Goal: Task Accomplishment & Management: Use online tool/utility

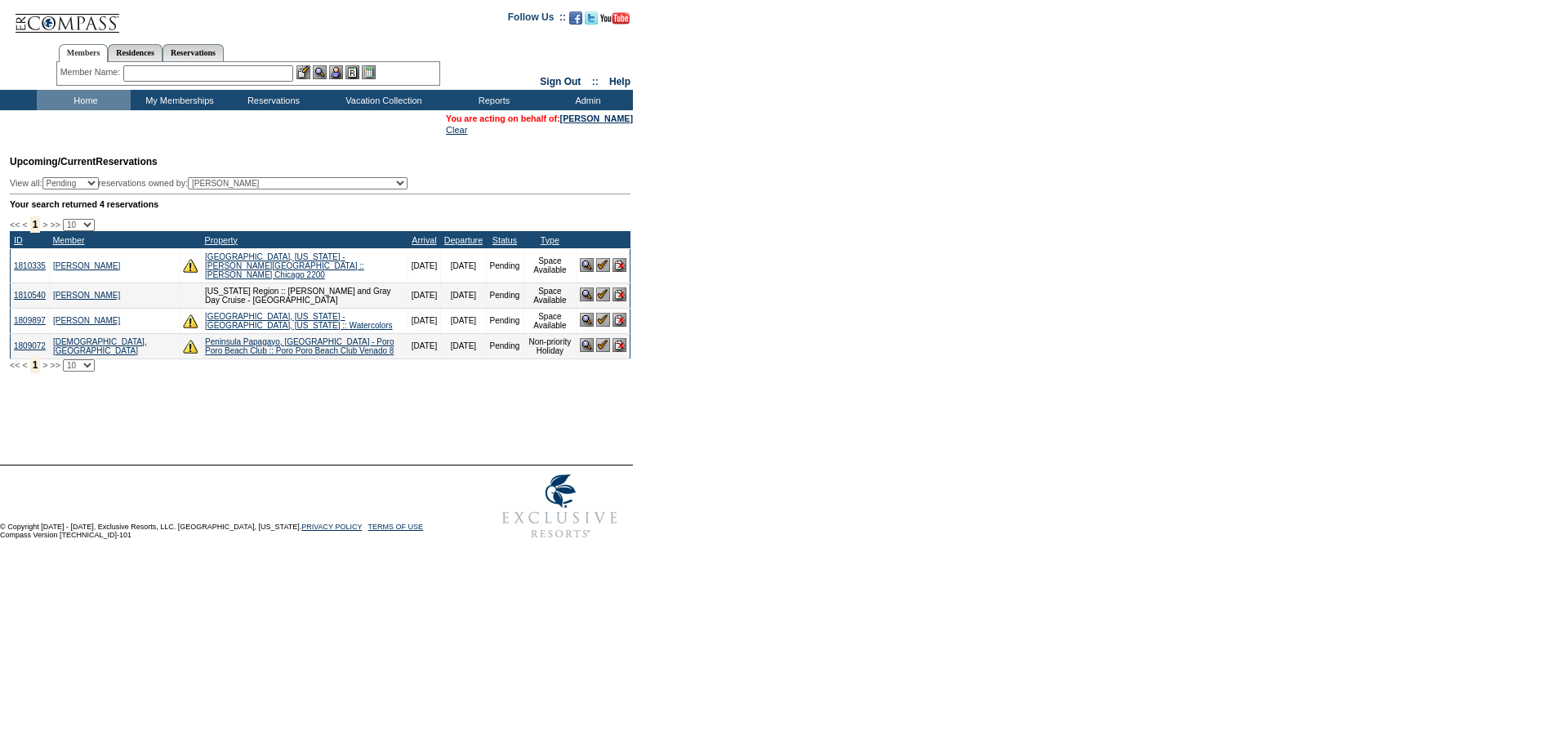
click at [599, 320] on img at bounding box center [603, 319] width 14 height 14
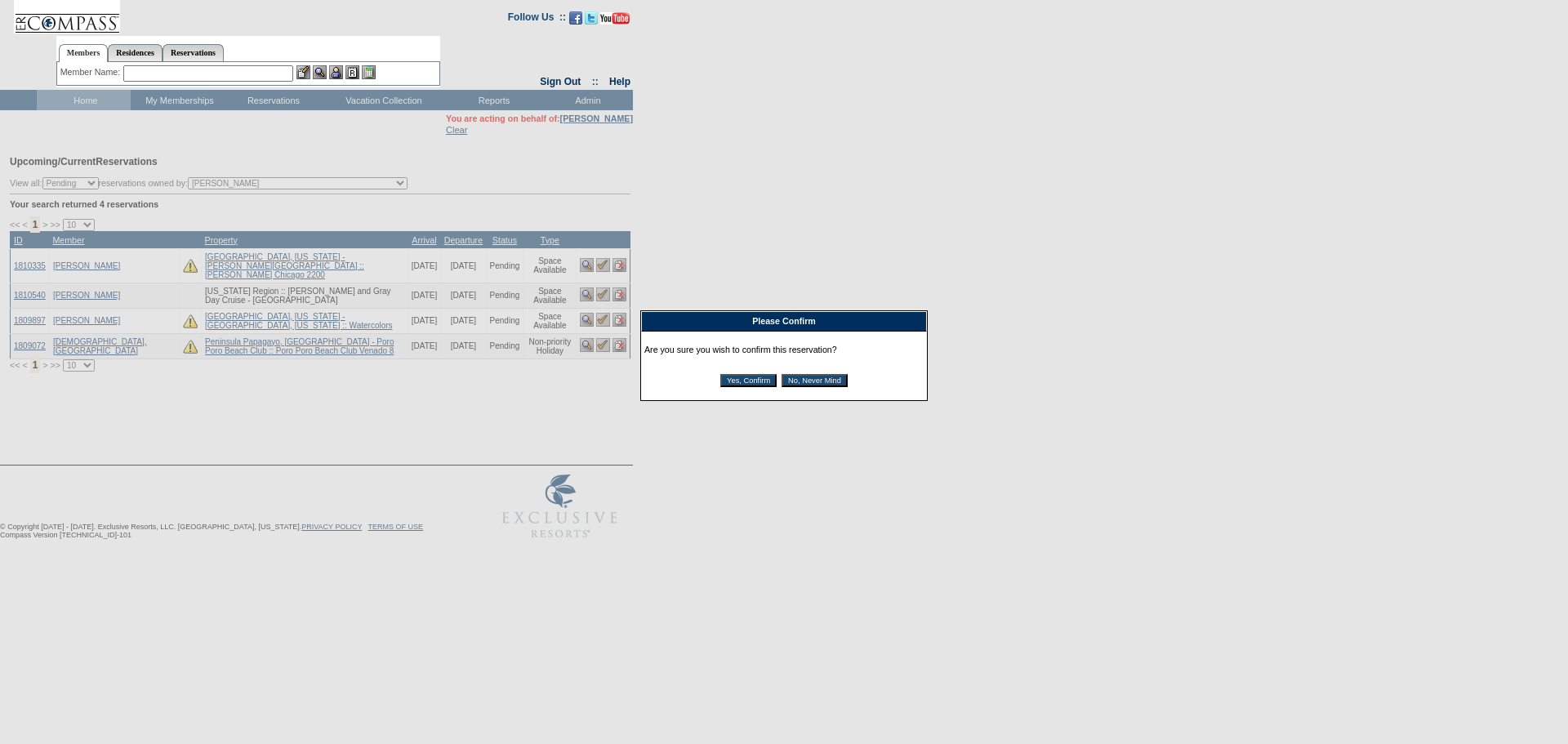
click at [725, 379] on input "Yes, Confirm" at bounding box center [748, 379] width 56 height 13
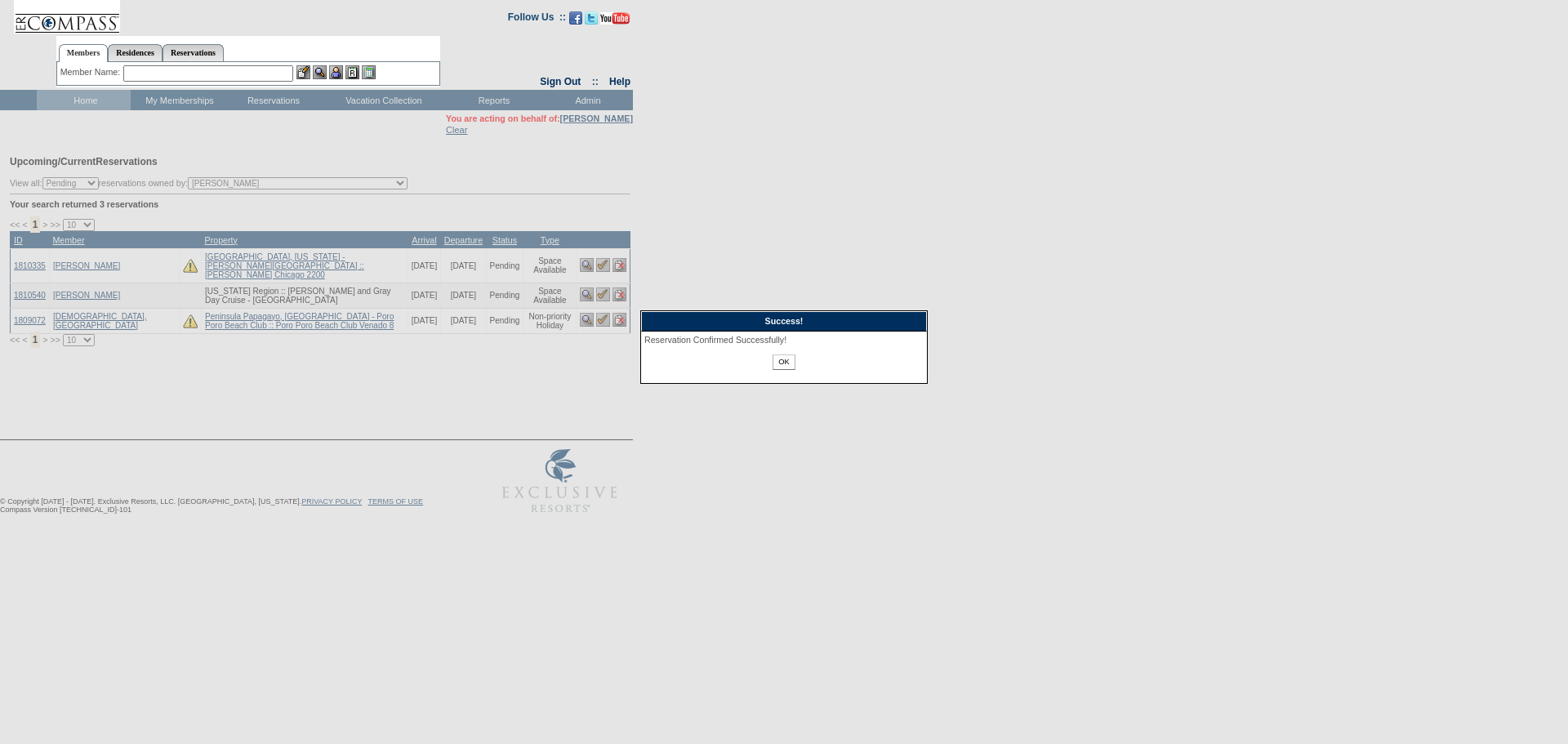
click at [788, 366] on input "OK" at bounding box center [783, 362] width 22 height 16
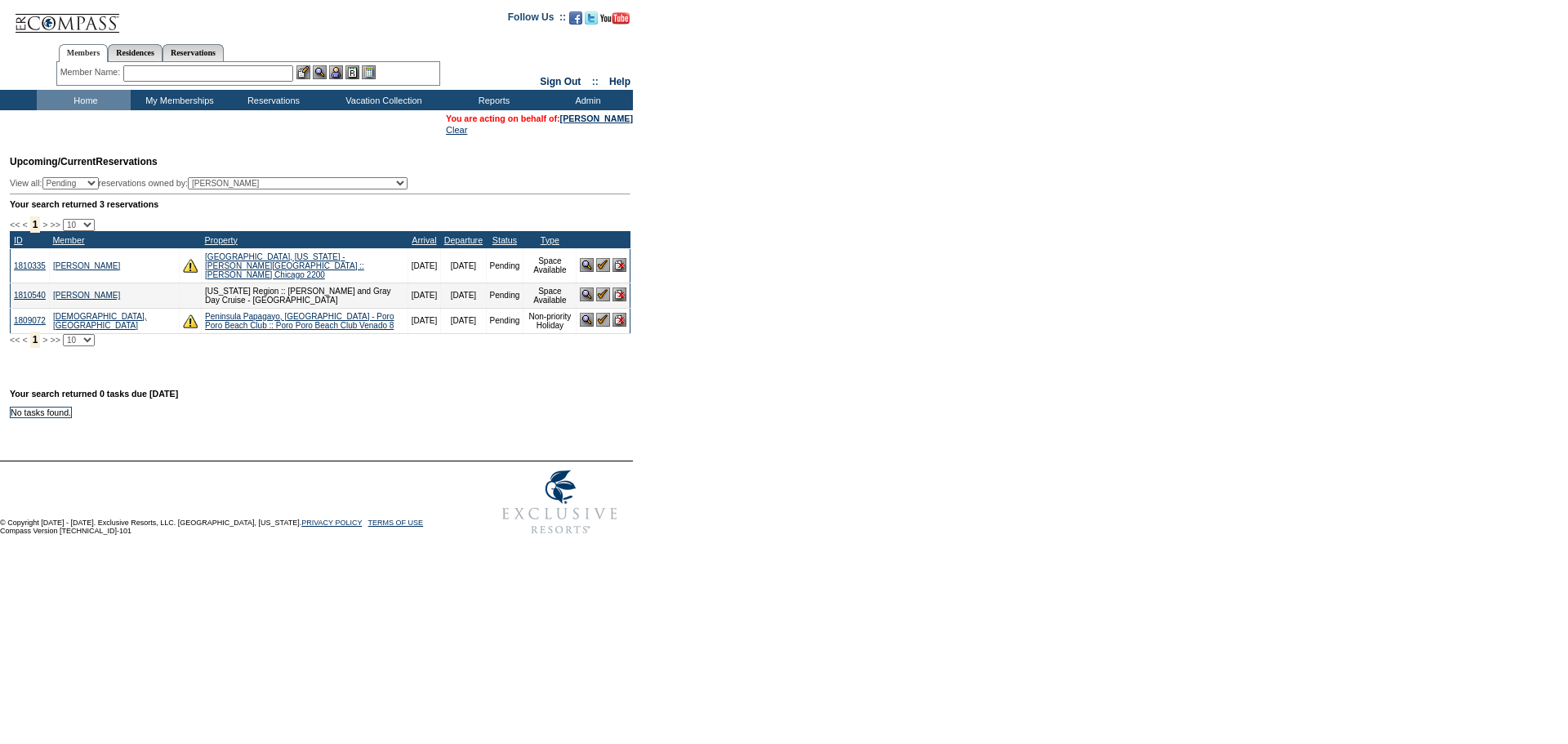
click at [604, 291] on img at bounding box center [603, 294] width 14 height 14
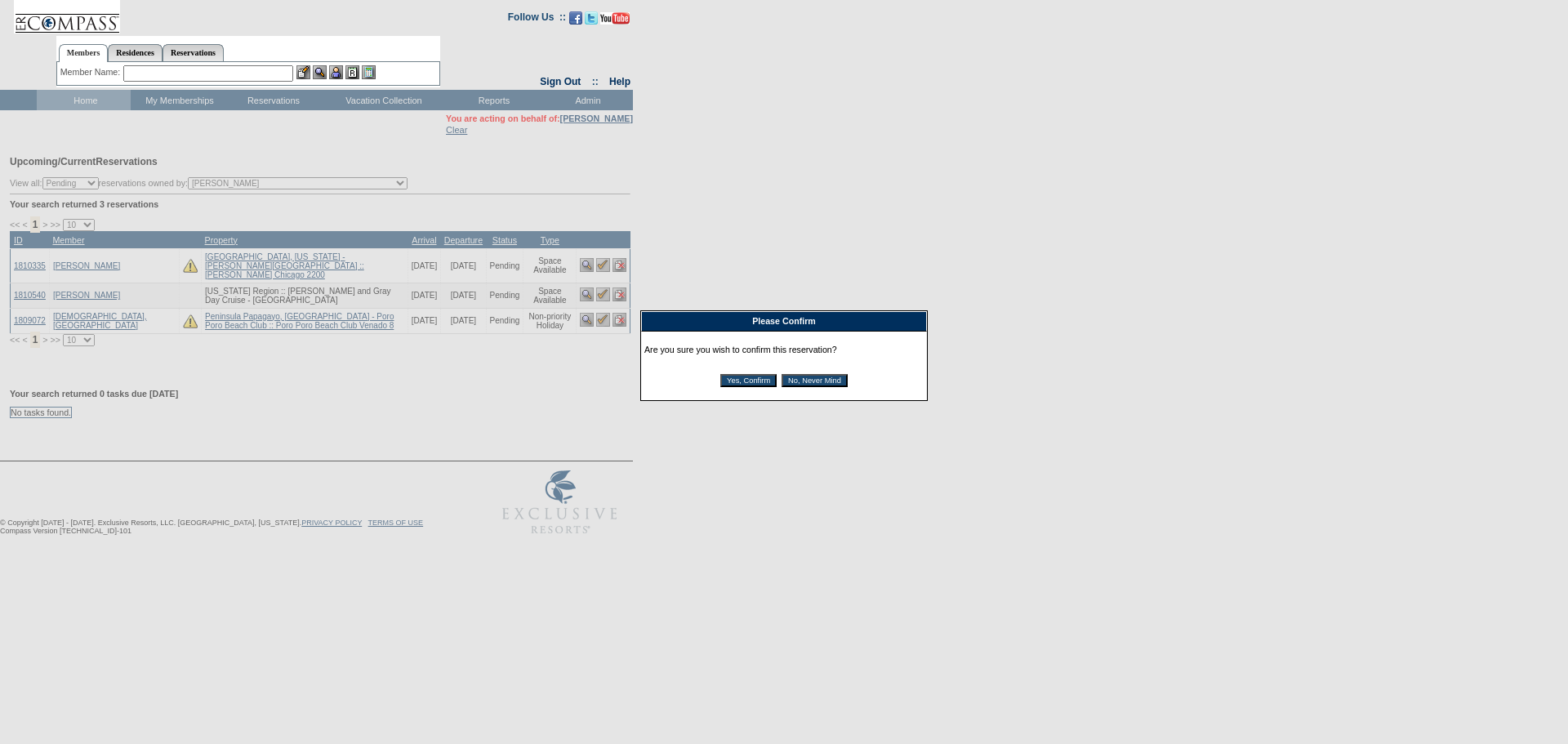
click at [726, 380] on input "Yes, Confirm" at bounding box center [748, 379] width 56 height 13
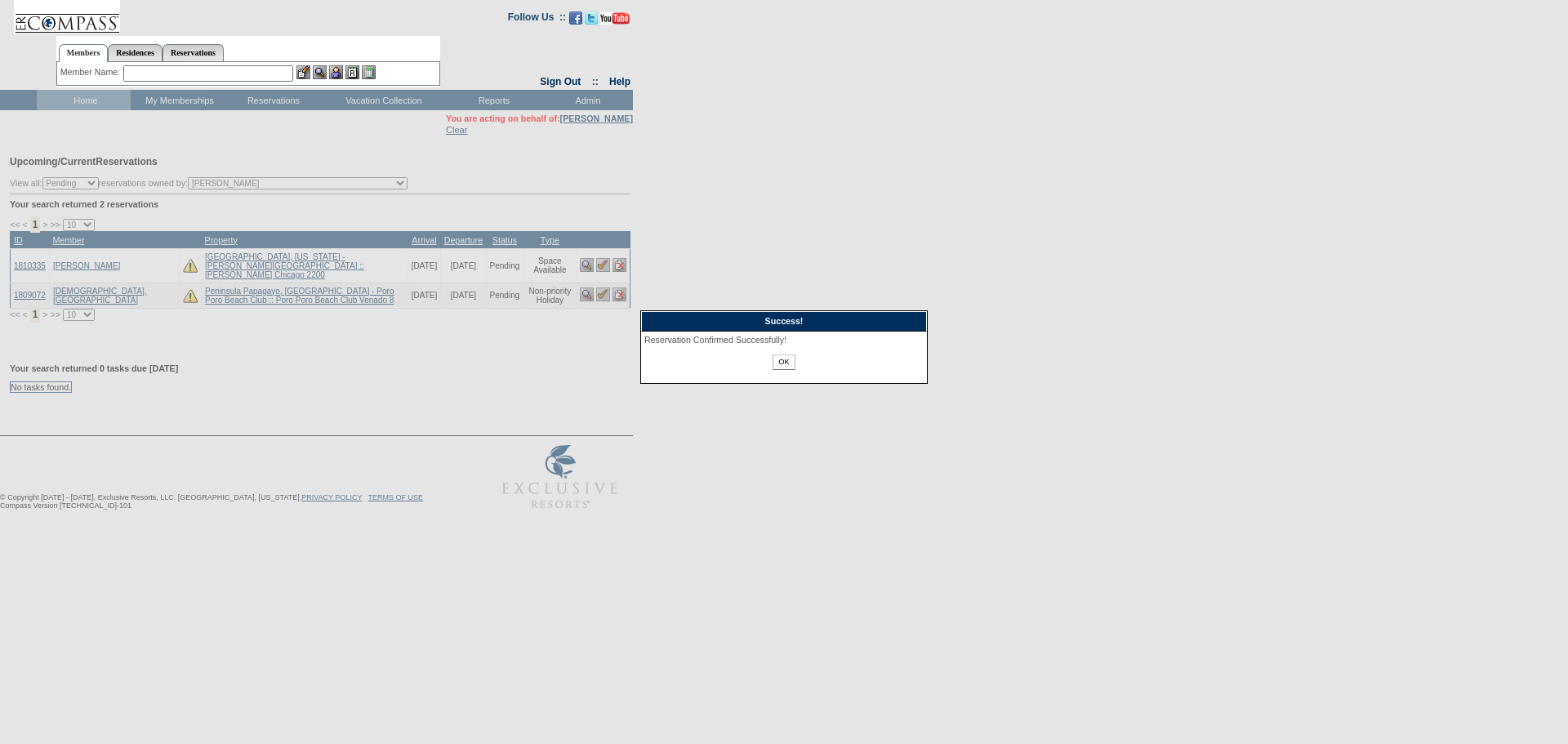
click at [787, 357] on input "OK" at bounding box center [783, 362] width 22 height 16
